Goal: Transaction & Acquisition: Subscribe to service/newsletter

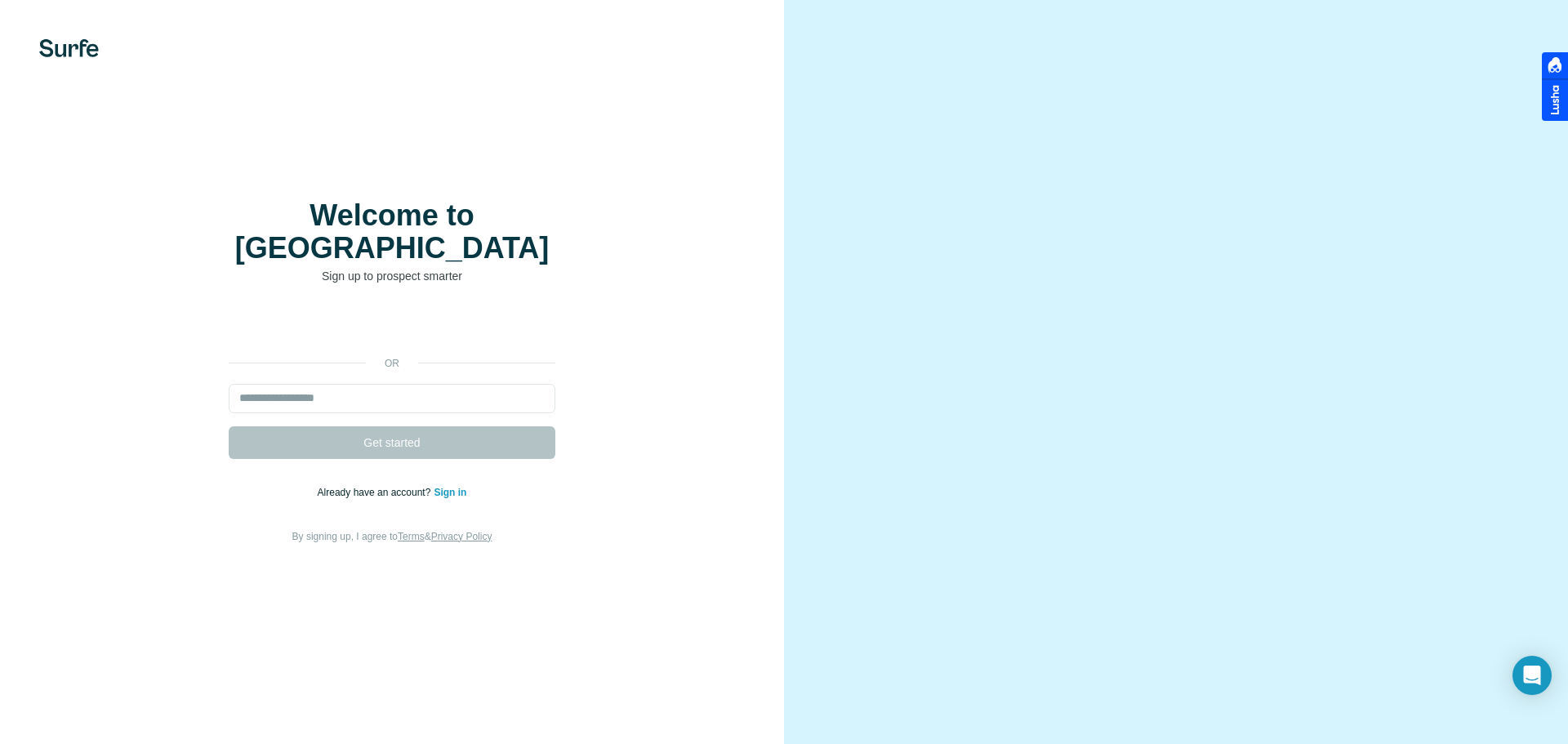
click at [451, 487] on link "Sign in" at bounding box center [450, 492] width 32 height 12
click at [446, 487] on link "Sign in" at bounding box center [450, 492] width 32 height 12
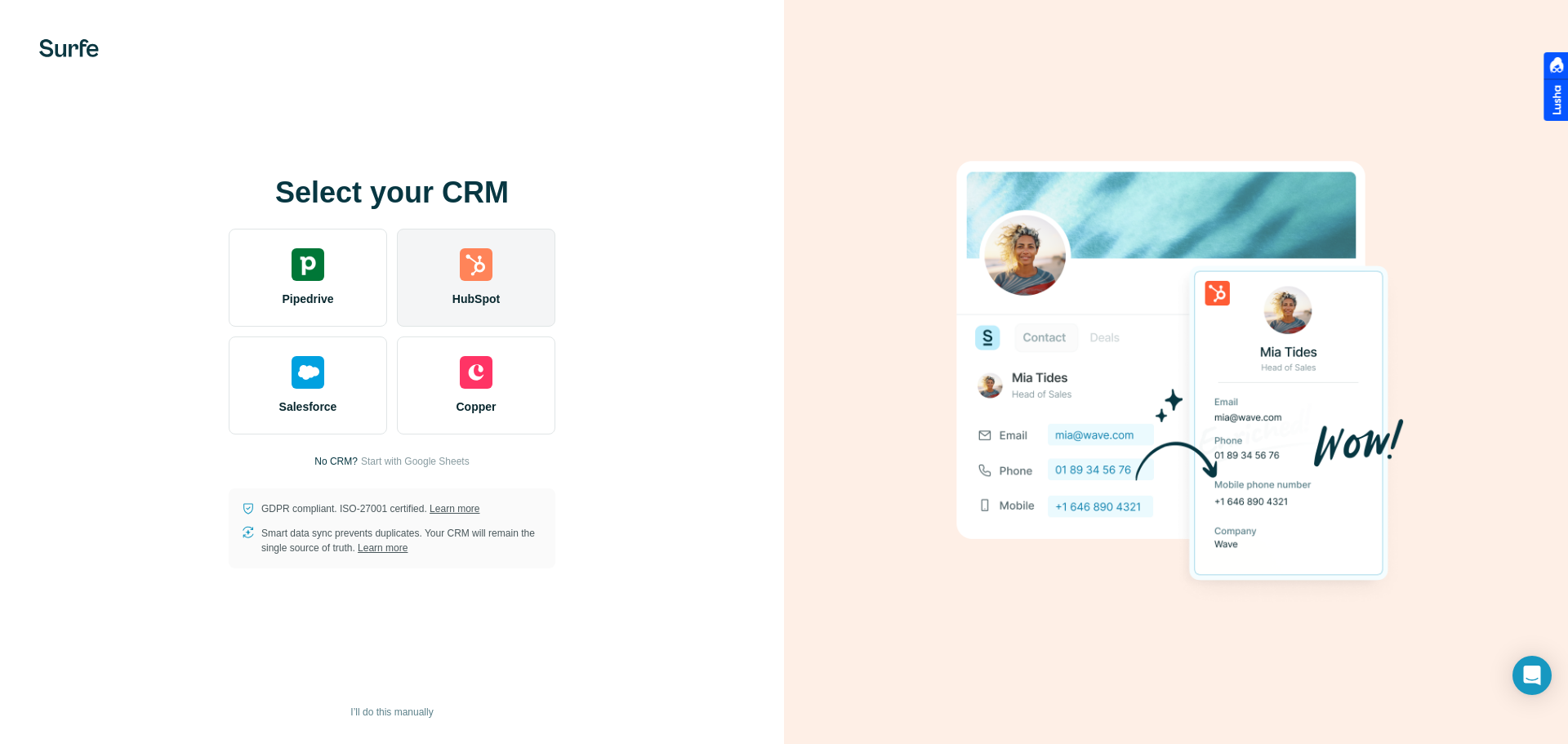
click at [472, 268] on img at bounding box center [476, 264] width 32 height 32
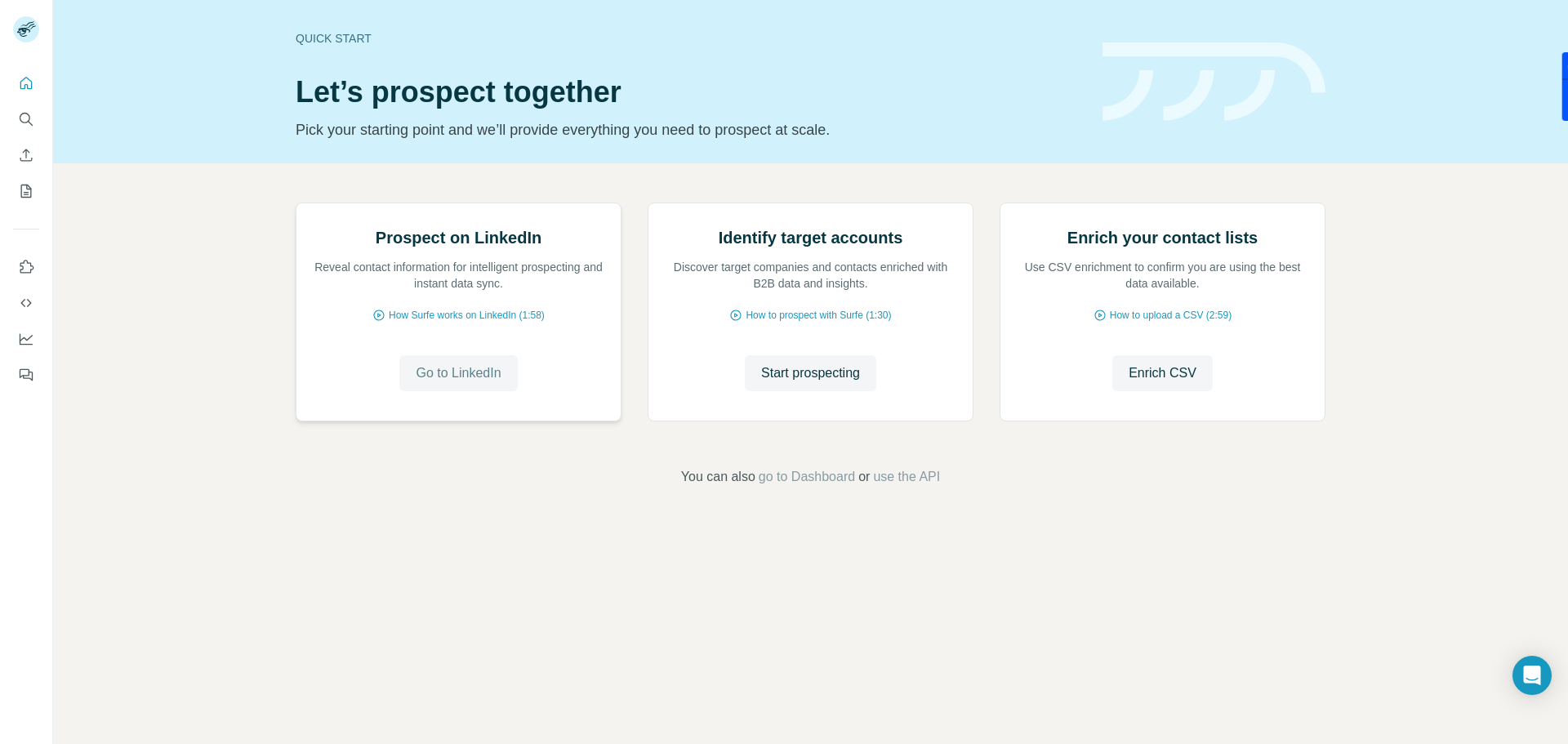
click at [500, 383] on span "Go to LinkedIn" at bounding box center [458, 373] width 85 height 20
